Goal: Task Accomplishment & Management: Complete application form

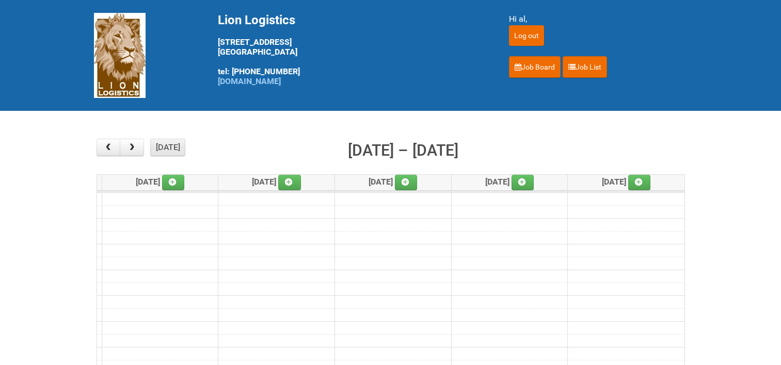
scroll to position [103, 0]
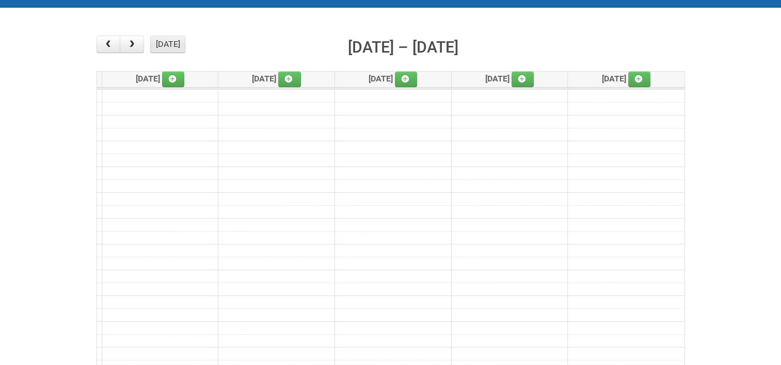
click at [161, 41] on button "[DATE]" at bounding box center [167, 45] width 35 height 18
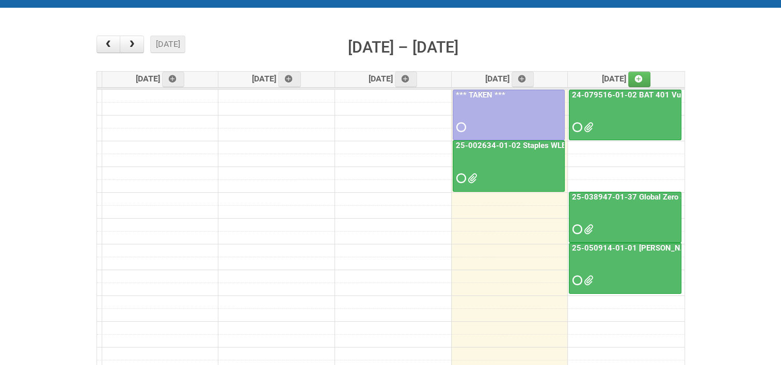
click at [647, 196] on link "25-038947-01-37 Global Zero Sugar Tea Test" at bounding box center [652, 197] width 164 height 9
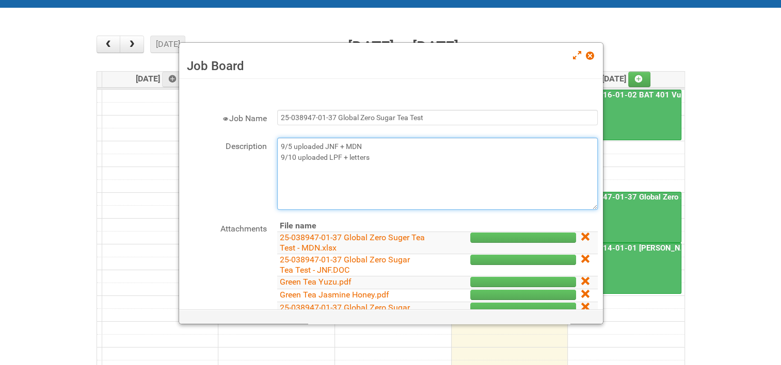
click at [385, 157] on textarea "9/5 uploaded JNF + MDN 9/10 uploaded LPF + letters" at bounding box center [437, 174] width 321 height 72
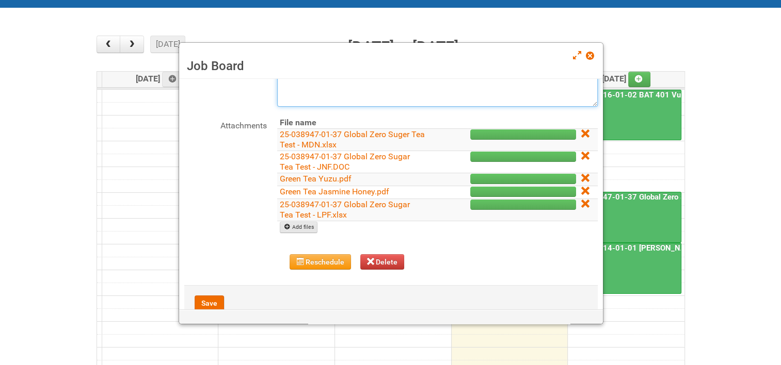
type textarea "9/5 uploaded JNF + MDN 9/10 uploaded LPF + letters 9/18 uploaded MOR + address …"
click at [296, 229] on link "Add files" at bounding box center [299, 227] width 38 height 11
type input "C:\fakepath\25-038947-01-37 Global Zero Sugar Tea Test - Lion Address File.xlsx"
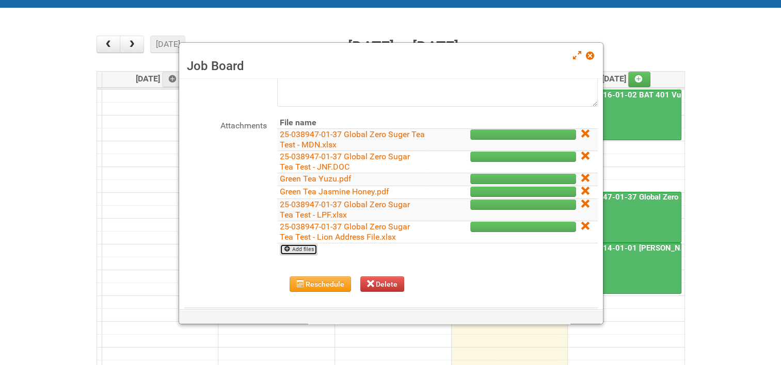
click at [301, 249] on link "Add files" at bounding box center [299, 249] width 38 height 11
type input "C:\fakepath\25-038947-01-37 - MOR.xlsm"
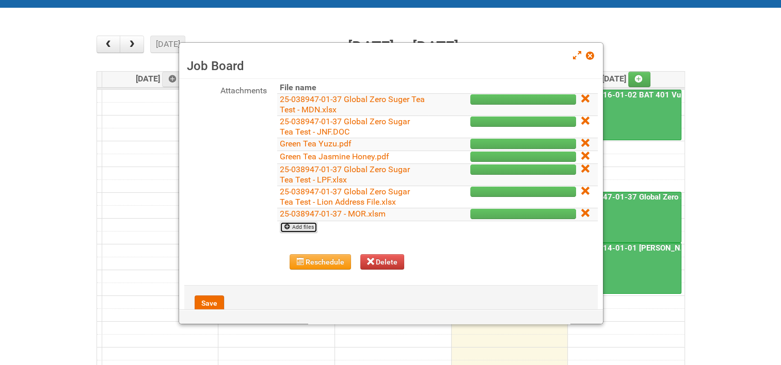
scroll to position [155, 0]
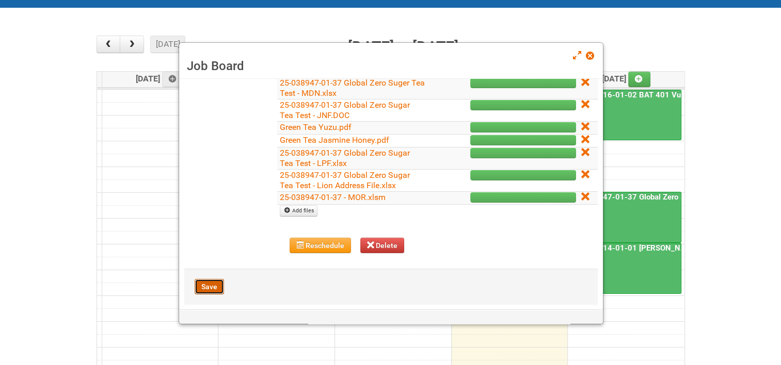
click at [217, 284] on button "Save" at bounding box center [209, 286] width 29 height 15
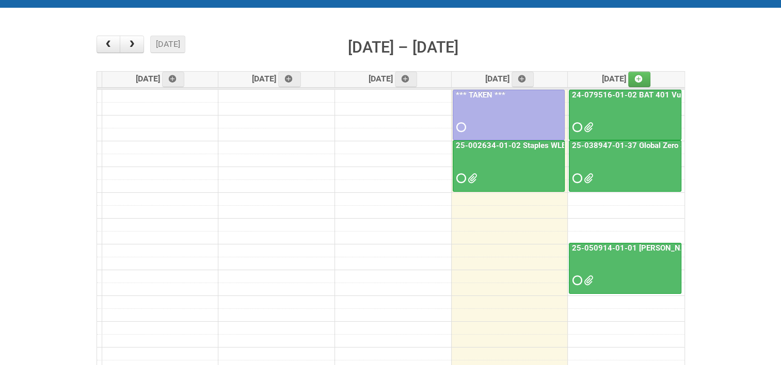
click at [617, 144] on link "25-038947-01-37 Global Zero Sugar Tea Test" at bounding box center [652, 145] width 164 height 9
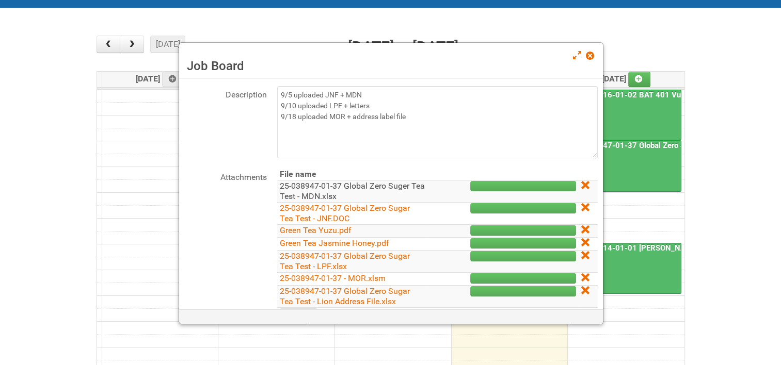
scroll to position [103, 0]
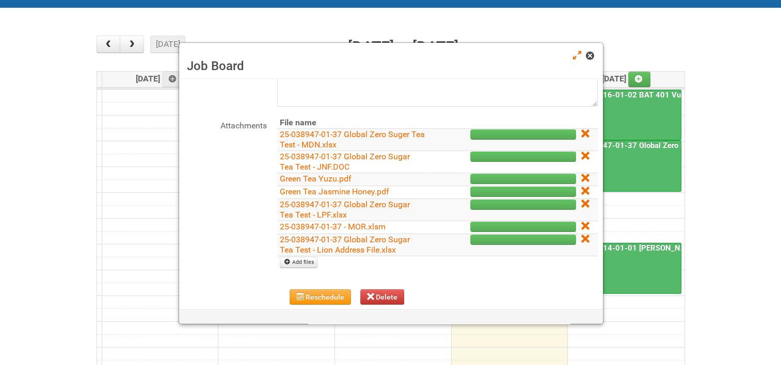
click at [595, 57] on link at bounding box center [590, 57] width 9 height 12
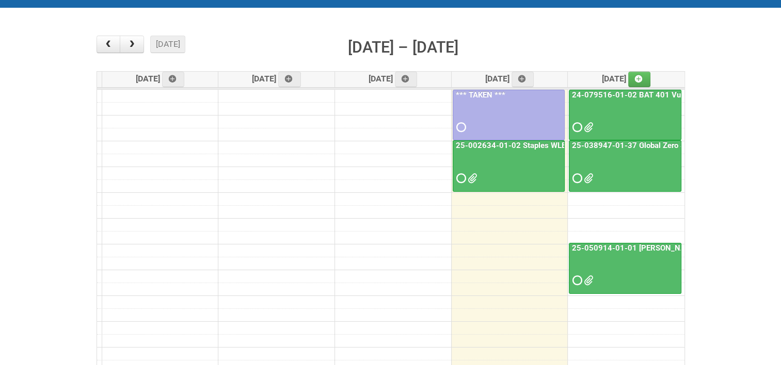
click at [627, 147] on link "25-038947-01-37 Global Zero Sugar Tea Test" at bounding box center [652, 145] width 164 height 9
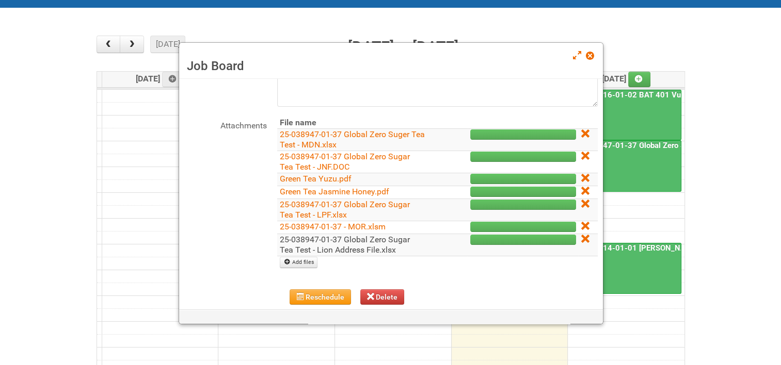
click at [362, 245] on link "25-038947-01-37 Global Zero Sugar Tea Test - Lion Address File.xlsx" at bounding box center [345, 245] width 130 height 20
click at [589, 57] on span at bounding box center [589, 55] width 7 height 7
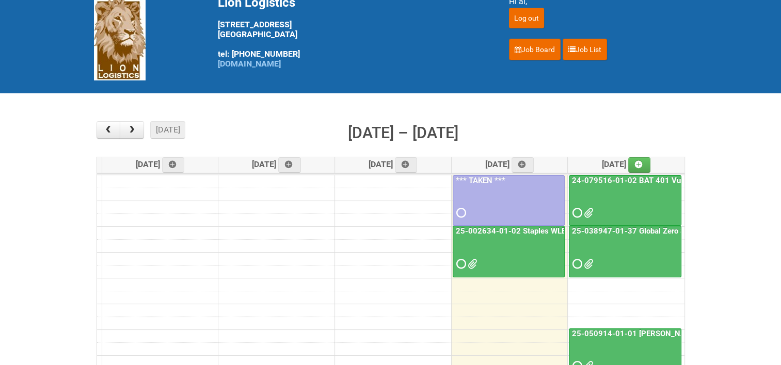
scroll to position [0, 0]
